Goal: Navigation & Orientation: Find specific page/section

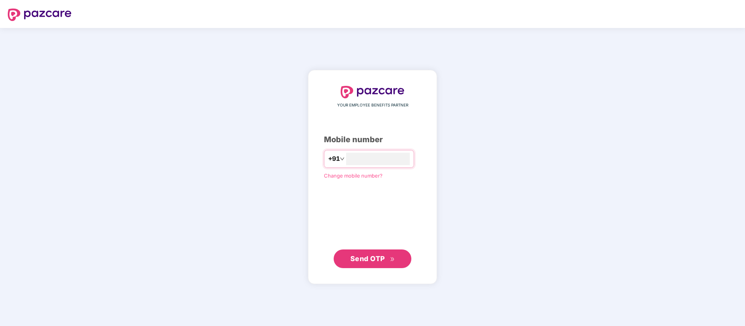
type input "**********"
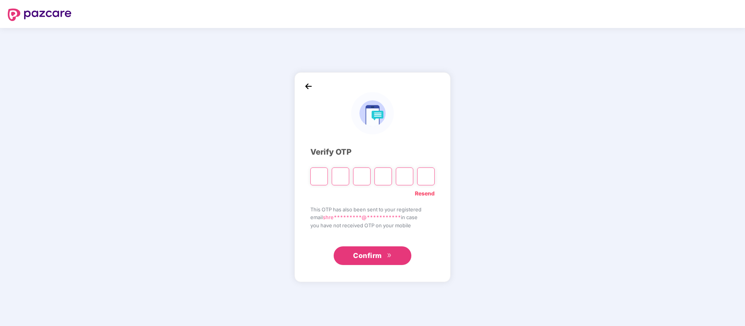
paste input "*"
type input "*"
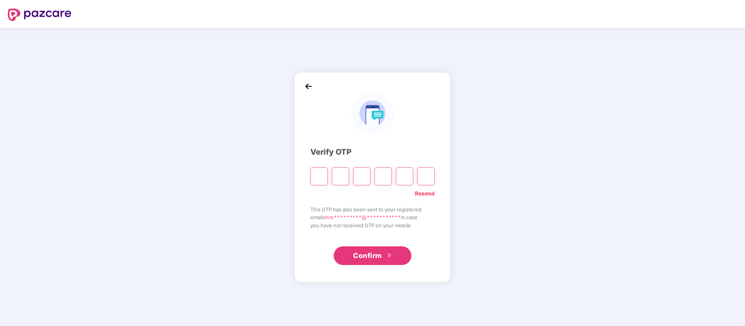
type input "*"
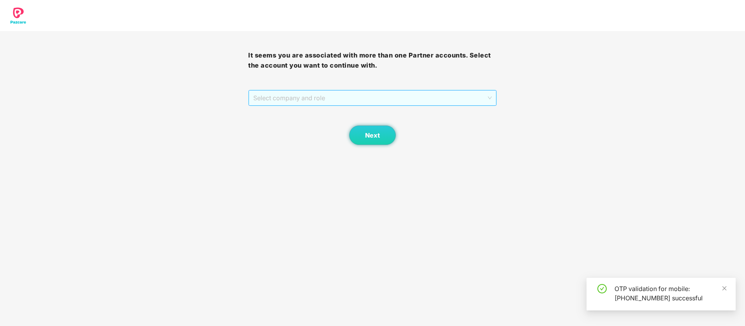
click at [384, 101] on span "Select company and role" at bounding box center [372, 97] width 238 height 15
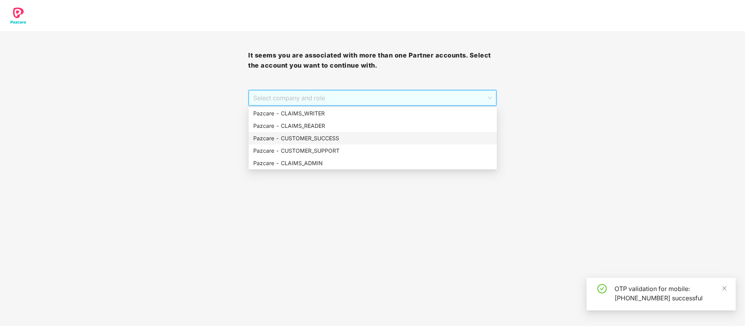
click at [362, 141] on div "Pazcare - CUSTOMER_SUCCESS" at bounding box center [372, 138] width 239 height 9
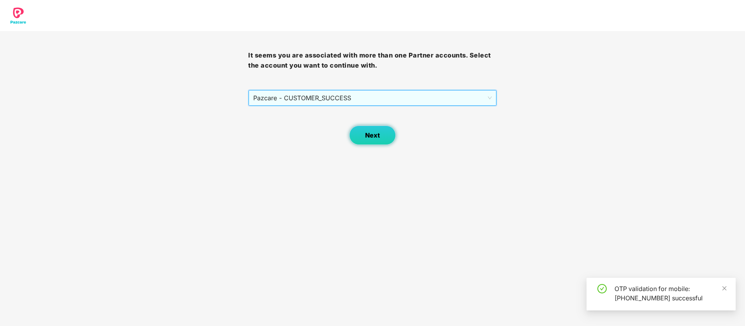
click at [365, 139] on button "Next" at bounding box center [372, 134] width 47 height 19
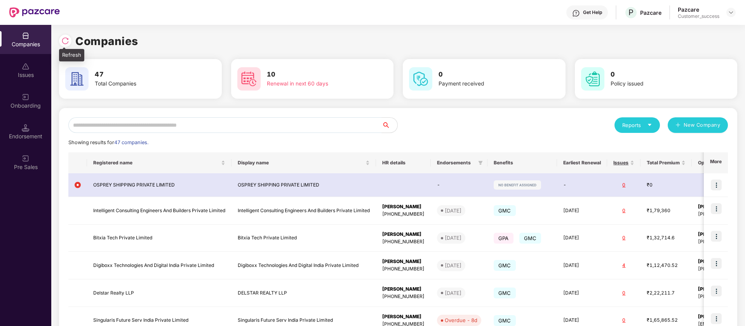
click at [67, 40] on img at bounding box center [65, 41] width 8 height 8
click at [626, 127] on div "Reports" at bounding box center [637, 125] width 30 height 8
click at [626, 148] on div "Companies" at bounding box center [633, 145] width 28 height 9
click at [731, 12] on img at bounding box center [731, 12] width 6 height 6
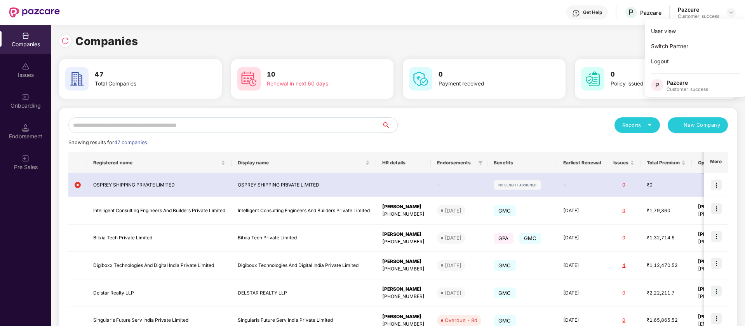
click at [322, 126] on input "text" at bounding box center [224, 125] width 313 height 16
paste input "**********"
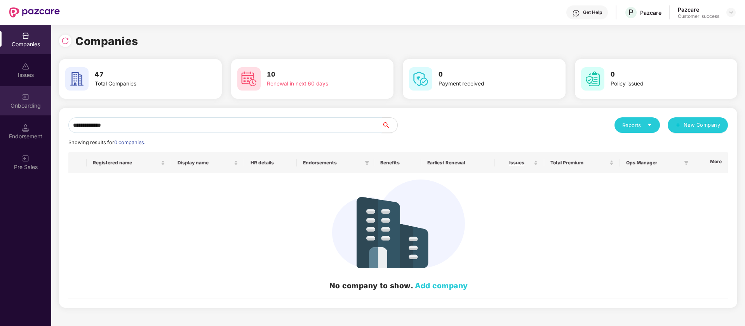
type input "**********"
click at [27, 106] on div "Onboarding" at bounding box center [25, 106] width 51 height 8
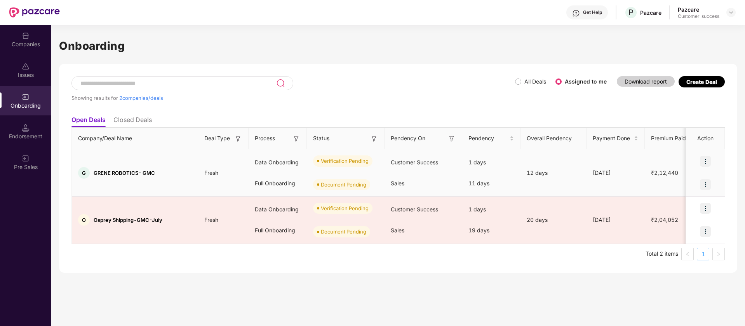
click at [708, 160] on img at bounding box center [705, 161] width 11 height 11
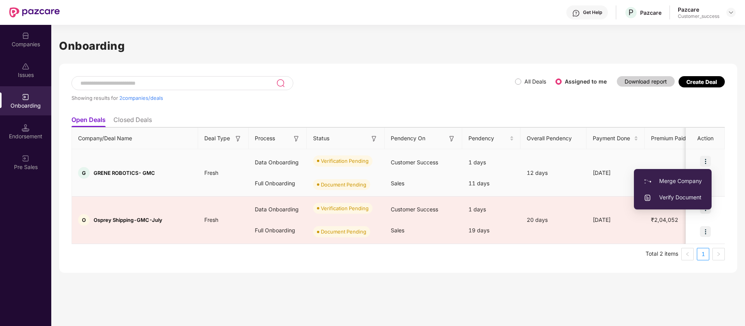
click at [685, 197] on span "Verify Document" at bounding box center [673, 197] width 58 height 9
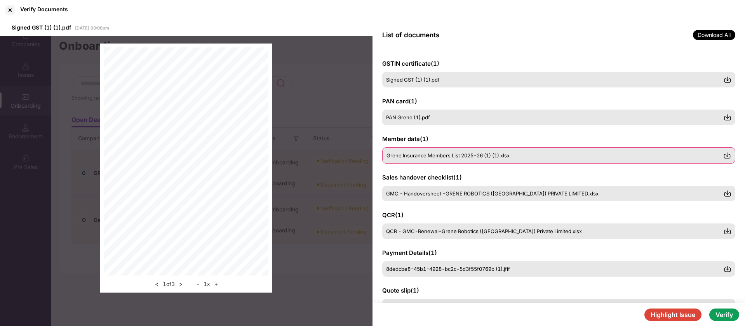
click at [517, 159] on div "Grene Insurance Members List 2025-26 (1) (1).xlsx" at bounding box center [558, 155] width 353 height 16
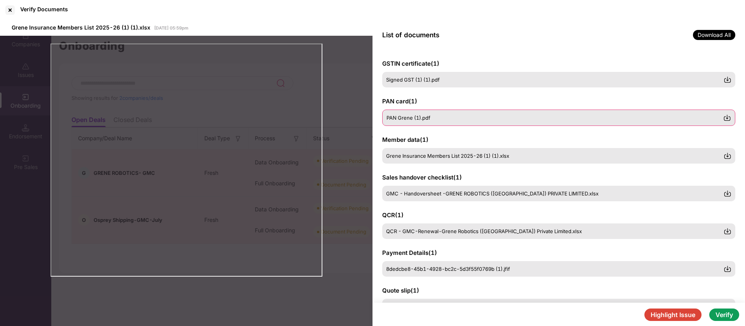
click at [475, 117] on div "PAN Grene (1).pdf" at bounding box center [554, 118] width 337 height 6
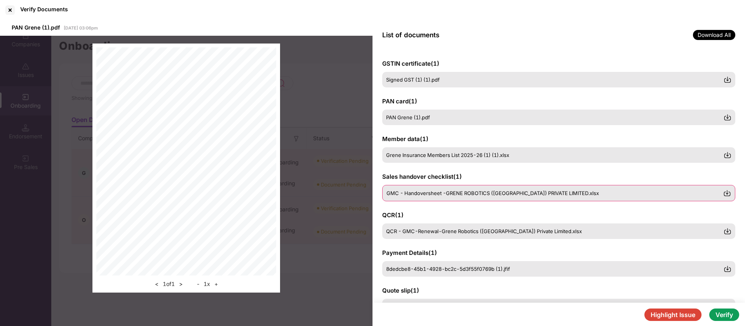
click at [447, 193] on span "GMC - Handoversheet -GRENE ROBOTICS ([GEOGRAPHIC_DATA]) PRIVATE LIMITED.xlsx" at bounding box center [492, 193] width 212 height 6
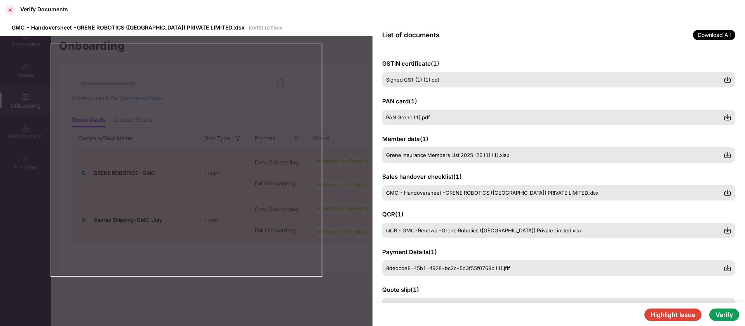
click at [14, 7] on div at bounding box center [10, 10] width 12 height 12
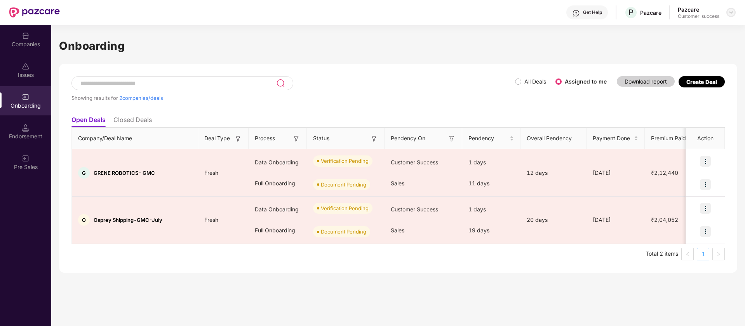
click at [731, 10] on img at bounding box center [731, 12] width 6 height 6
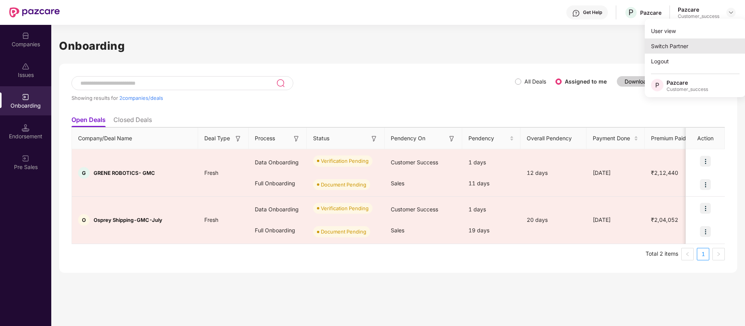
click at [706, 43] on div "Switch Partner" at bounding box center [695, 45] width 101 height 15
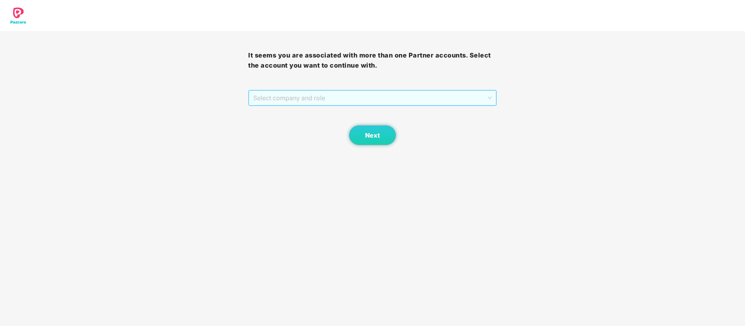
click at [393, 96] on span "Select company and role" at bounding box center [372, 97] width 238 height 15
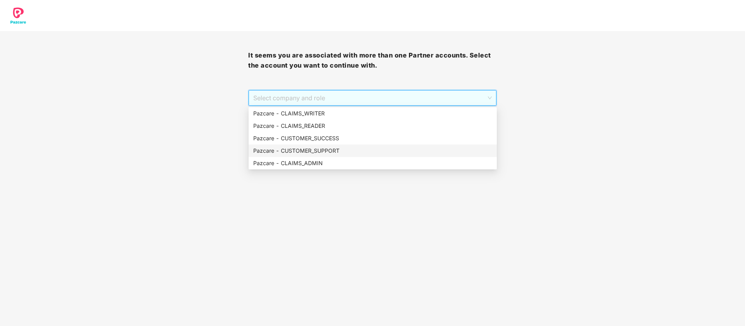
click at [361, 149] on div "Pazcare - CUSTOMER_SUPPORT" at bounding box center [372, 150] width 239 height 9
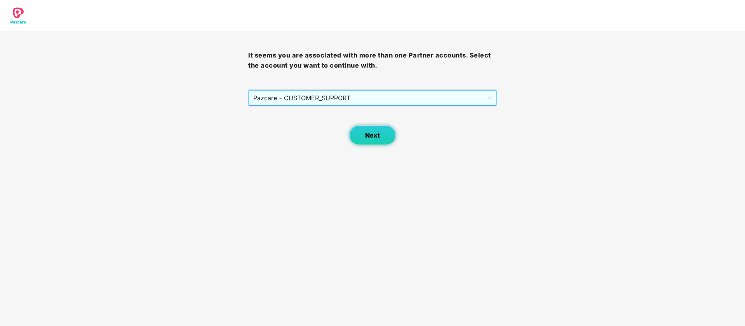
click at [357, 136] on button "Next" at bounding box center [372, 134] width 47 height 19
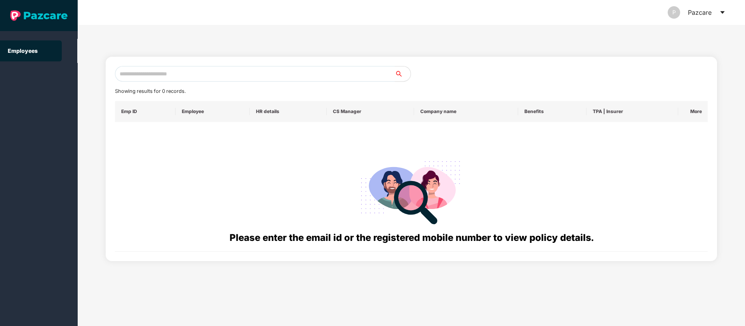
click at [288, 61] on div "Showing results for 0 records. Emp ID Employee HR details CS Manager Company na…" at bounding box center [412, 159] width 612 height 204
click at [294, 78] on input "text" at bounding box center [255, 74] width 280 height 16
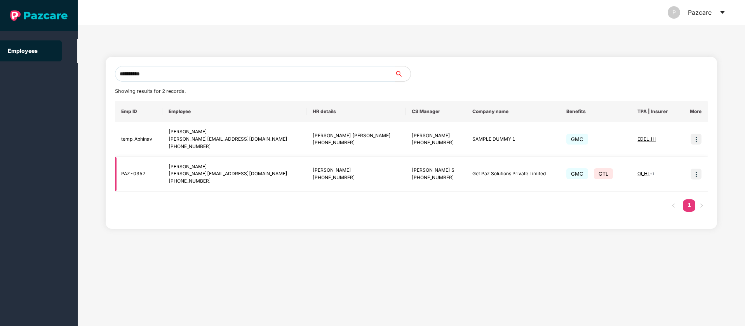
type input "**********"
click at [696, 173] on img at bounding box center [696, 174] width 11 height 11
click at [665, 195] on span "Switch to user interface" at bounding box center [661, 193] width 60 height 7
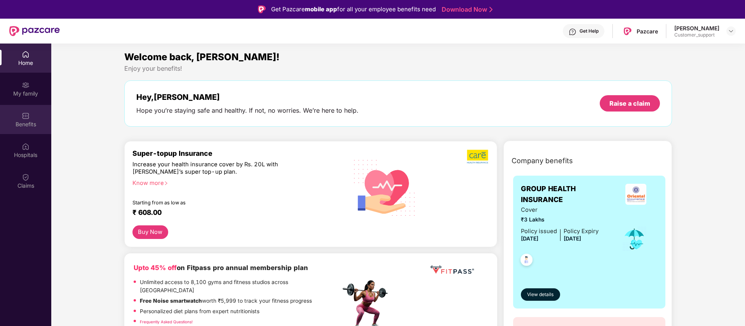
click at [24, 123] on div "Benefits" at bounding box center [25, 124] width 51 height 8
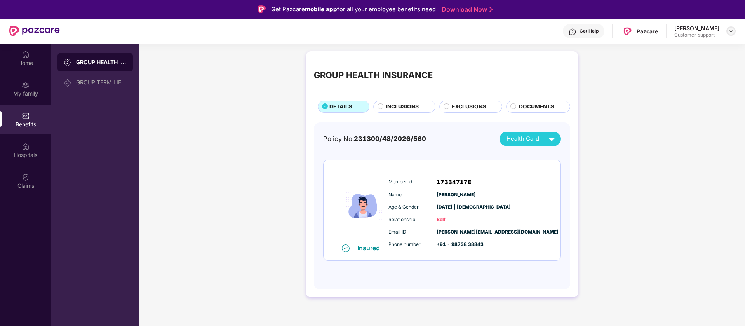
click at [732, 30] on img at bounding box center [731, 31] width 6 height 6
click at [715, 53] on div "Switch to support view" at bounding box center [694, 49] width 101 height 15
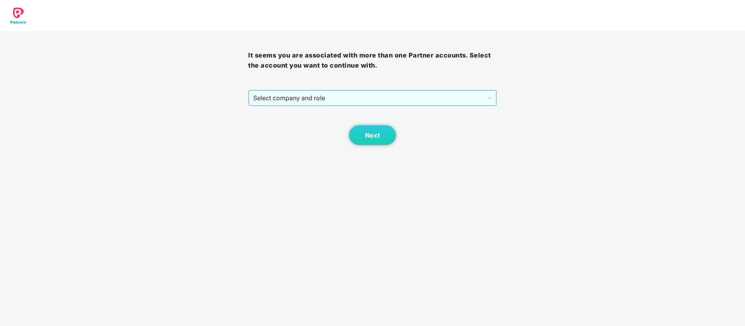
click at [383, 105] on div "Select company and role" at bounding box center [372, 98] width 247 height 16
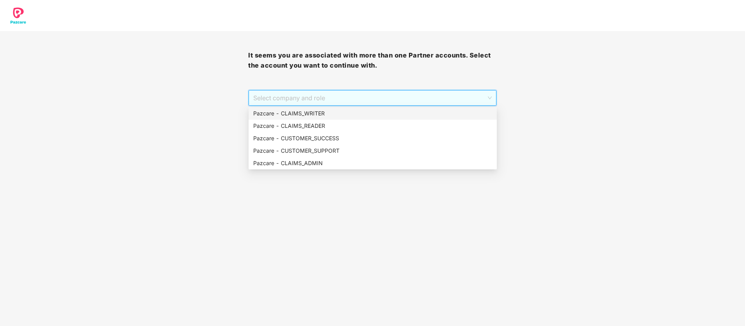
click at [385, 95] on span "Select company and role" at bounding box center [372, 97] width 238 height 15
click at [379, 94] on span "Select company and role" at bounding box center [372, 97] width 238 height 15
click at [357, 137] on div "Pazcare - CUSTOMER_SUCCESS" at bounding box center [372, 138] width 239 height 9
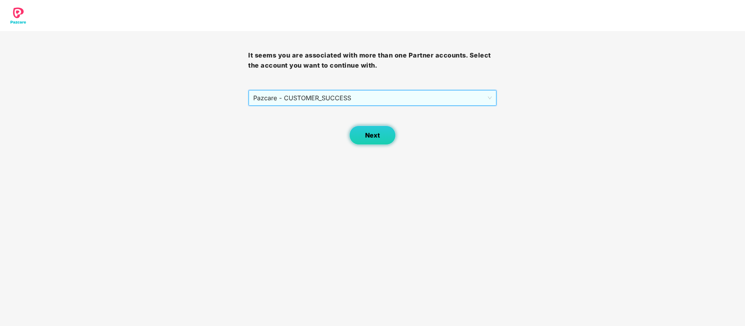
click at [369, 140] on button "Next" at bounding box center [372, 134] width 47 height 19
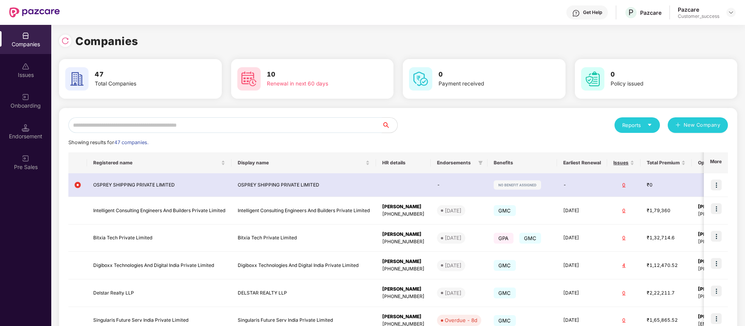
click at [247, 131] on input "text" at bounding box center [224, 125] width 313 height 16
type input "*"
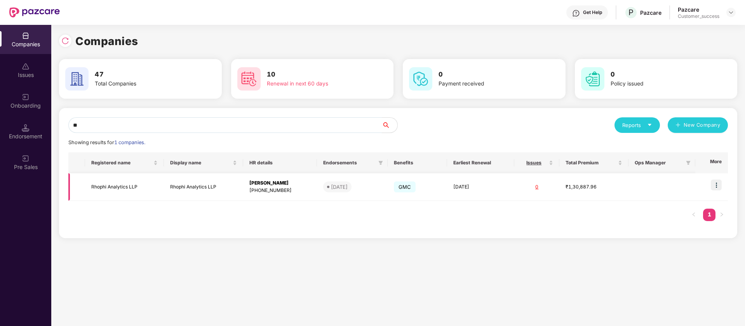
type input "**"
click at [717, 184] on img at bounding box center [716, 184] width 11 height 11
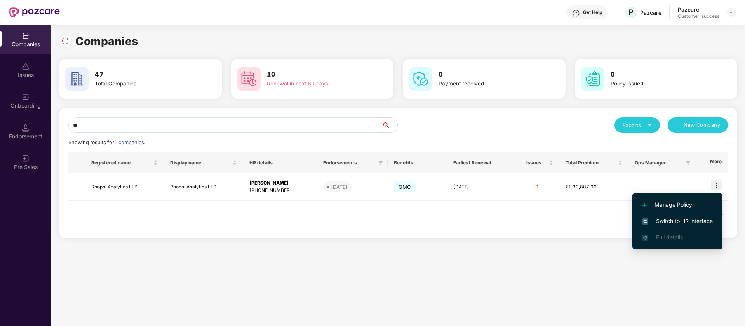
click at [691, 219] on span "Switch to HR interface" at bounding box center [677, 221] width 71 height 9
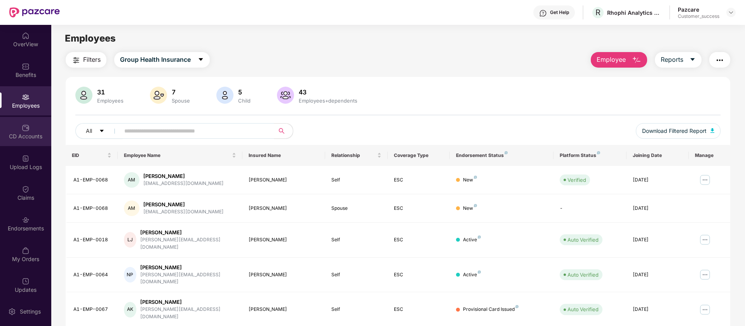
click at [42, 127] on div "CD Accounts" at bounding box center [25, 131] width 51 height 29
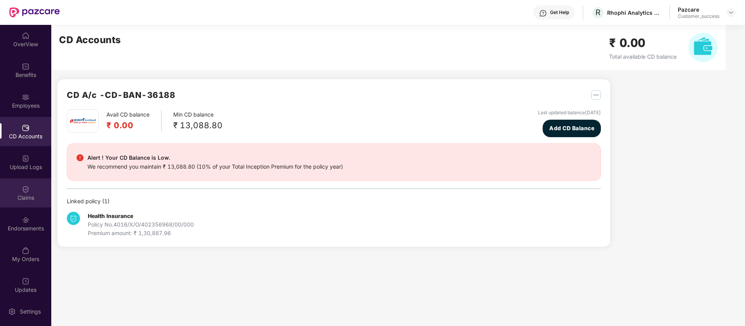
click at [26, 204] on div "Claims" at bounding box center [25, 192] width 51 height 29
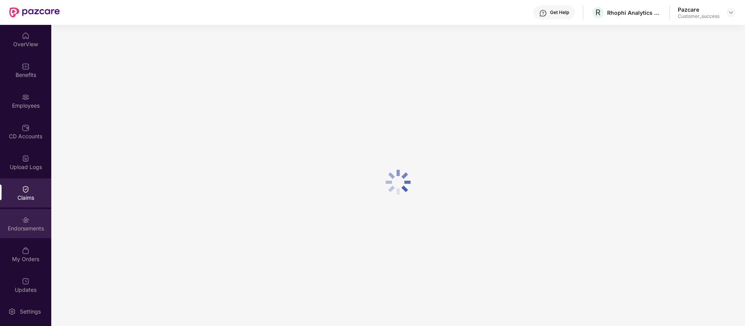
click at [26, 231] on div "Endorsements" at bounding box center [25, 228] width 51 height 8
